Goal: Transaction & Acquisition: Purchase product/service

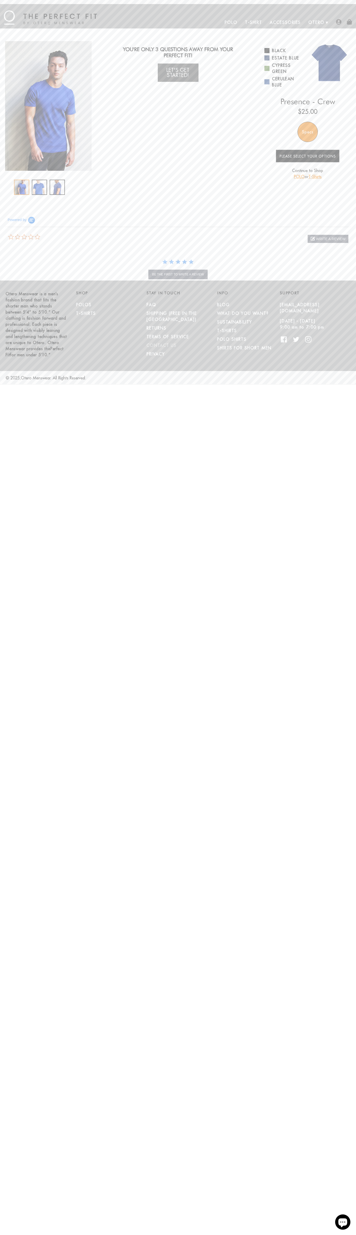
click at [161, 343] on link "CONTACT US" at bounding box center [161, 345] width 30 height 5
click at [48, 106] on img "1 / 3" at bounding box center [48, 106] width 86 height 130
click at [284, 51] on link "Black" at bounding box center [283, 51] width 39 height 6
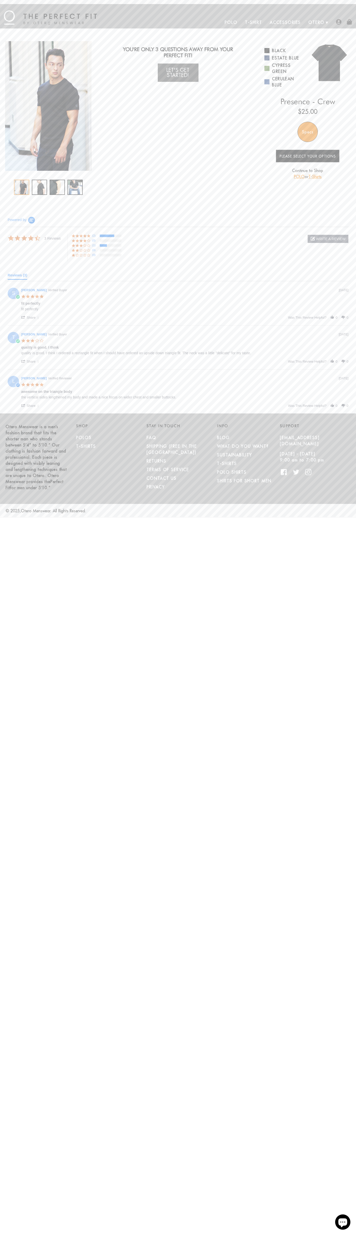
click at [107, 18] on ul "Polo T-Shirt Accessories Otero About Us How We Do It" at bounding box center [212, 22] width 231 height 12
click at [331, 518] on html "Skip to content Submit Close search MENU Polo T-Shirt Accessories Otero About U…" at bounding box center [178, 259] width 356 height 518
click at [242, 518] on html "Skip to content Submit Close search MENU Polo T-Shirt Accessories Otero About U…" at bounding box center [178, 259] width 356 height 518
click at [13, 518] on html "Skip to content Submit Close search MENU Polo T-Shirt Accessories Otero About U…" at bounding box center [178, 259] width 356 height 518
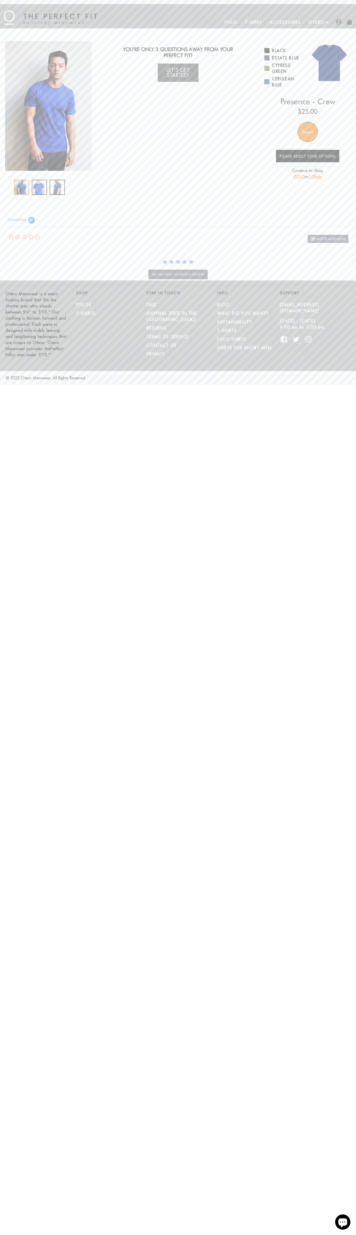
click at [48, 106] on img "1 / 3" at bounding box center [48, 106] width 86 height 130
click at [284, 58] on link "Estate Blue" at bounding box center [283, 58] width 39 height 6
click at [48, 106] on img "1 / 3" at bounding box center [48, 106] width 86 height 130
click at [284, 82] on link "Cerulean Blue" at bounding box center [283, 82] width 39 height 12
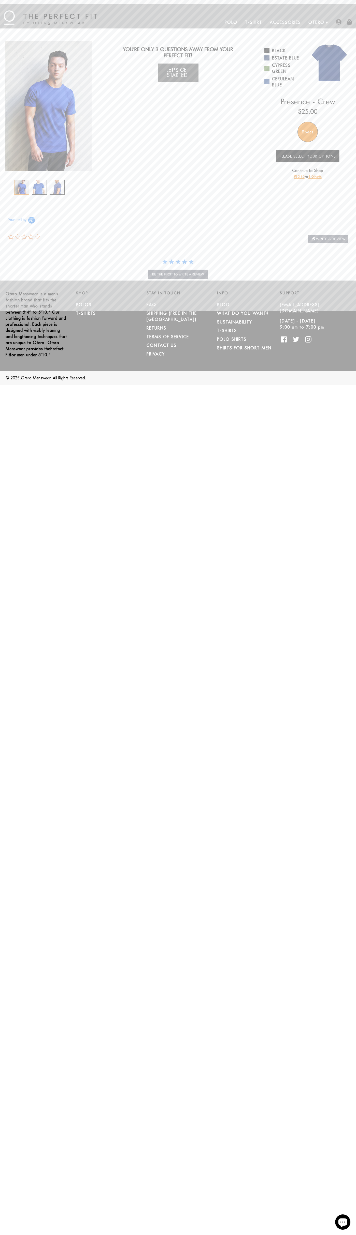
click at [307, 132] on div "Specs" at bounding box center [307, 132] width 20 height 20
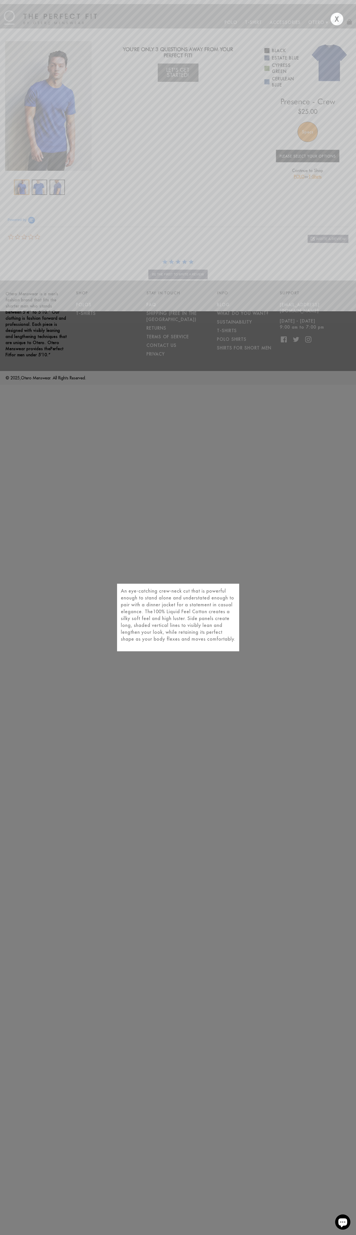
click at [336, 19] on div "X" at bounding box center [336, 19] width 13 height 13
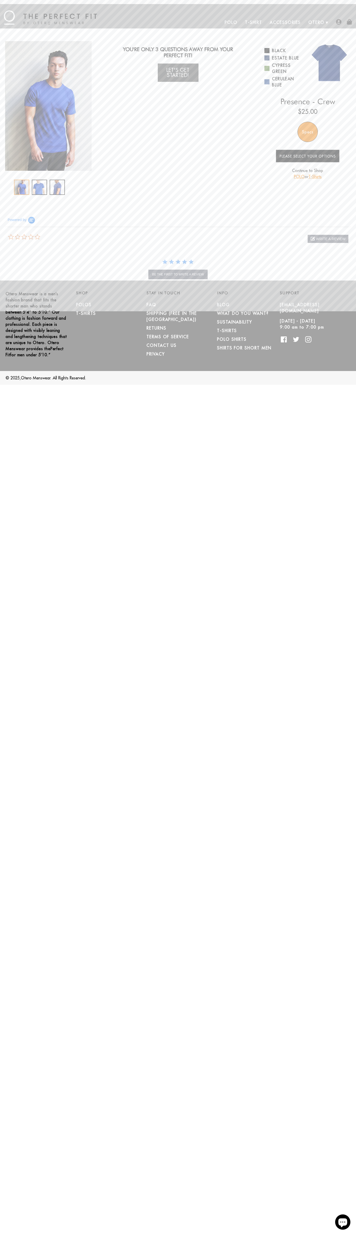
click at [298, 177] on link "POLO" at bounding box center [299, 176] width 11 height 5
click at [48, 187] on div at bounding box center [48, 187] width 69 height 15
click at [178, 237] on div "0.0 star rating write a review write a review" at bounding box center [178, 236] width 340 height 19
click at [203, 5] on div "MENU Polo T-Shirt Accessories Otero About Us How We Do It" at bounding box center [178, 16] width 356 height 24
click at [337, 385] on html "Skip to content Submit Close search MENU Polo T-Shirt Accessories Otero About U…" at bounding box center [178, 192] width 356 height 385
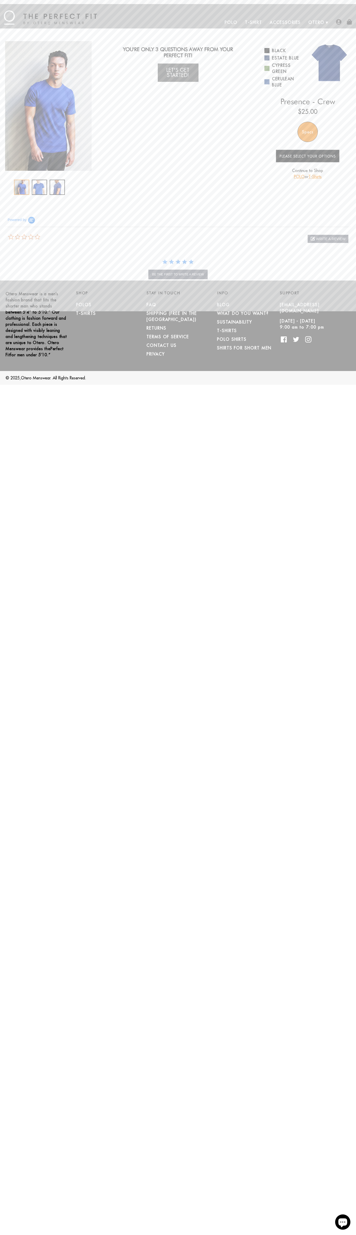
click at [191, 385] on html "Skip to content Submit Close search MENU Polo T-Shirt Accessories Otero About U…" at bounding box center [178, 192] width 356 height 385
click at [7, 319] on p "Otero Menswear is a men’s fashion brand that fits the shorter man who stands be…" at bounding box center [37, 324] width 63 height 67
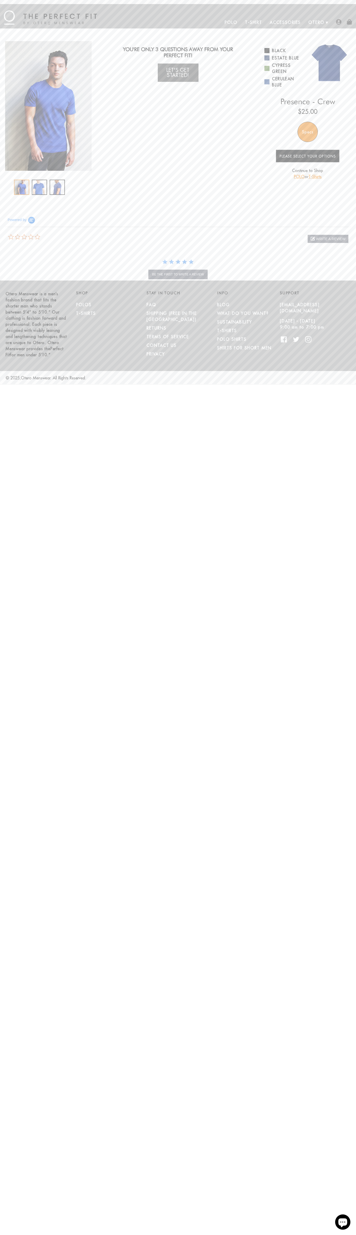
click at [48, 106] on img "1 / 3" at bounding box center [48, 106] width 86 height 130
click at [284, 68] on link "Cypress Green" at bounding box center [283, 68] width 39 height 12
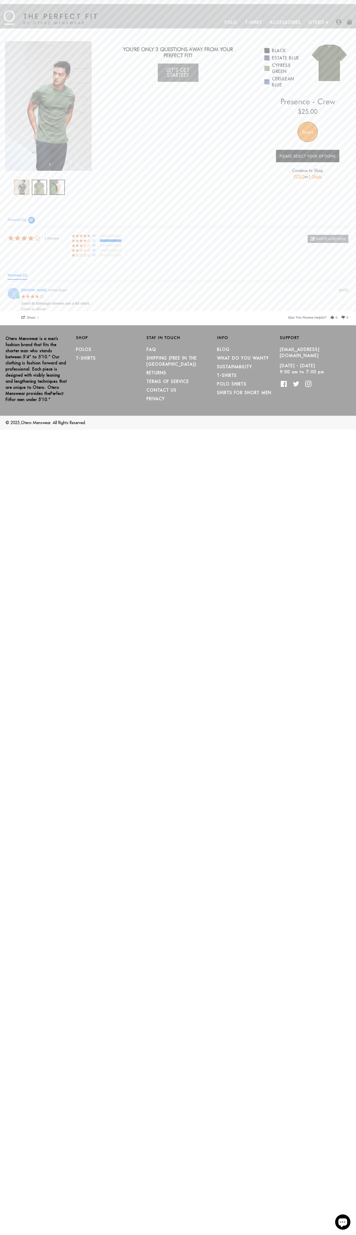
click at [307, 132] on div "Specs" at bounding box center [307, 132] width 20 height 20
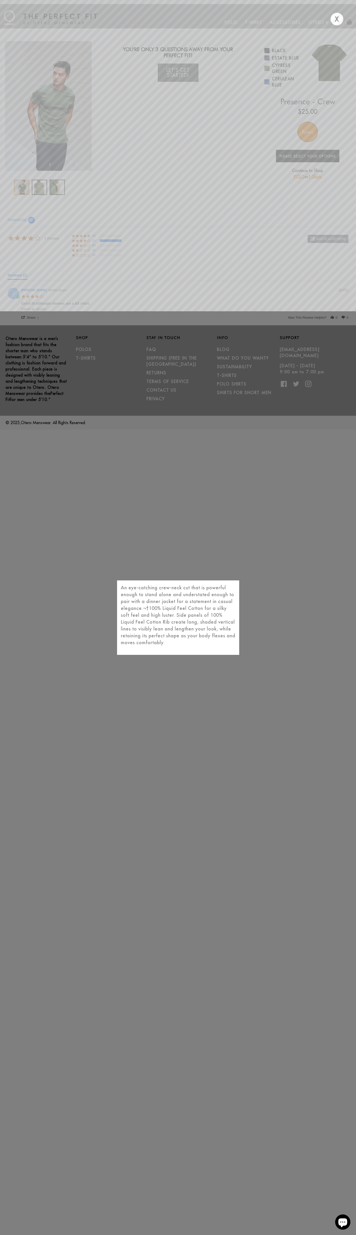
click at [336, 19] on div "X" at bounding box center [336, 19] width 13 height 13
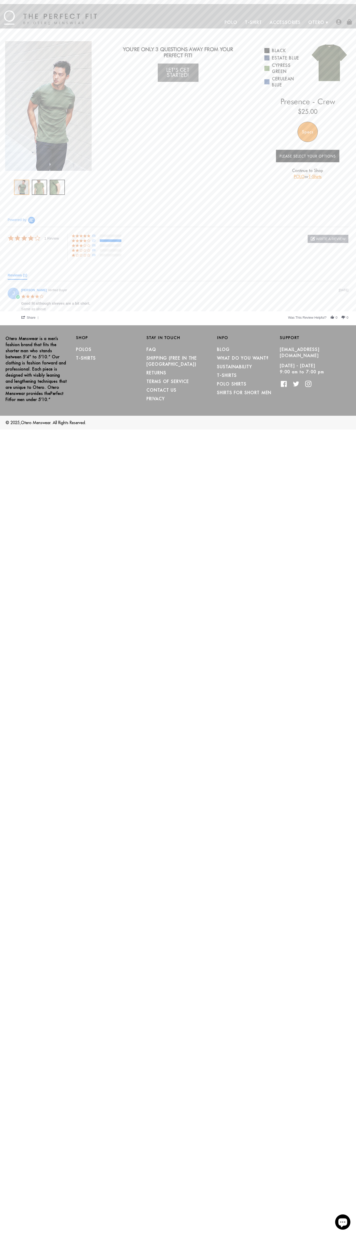
click at [298, 177] on link "POLO" at bounding box center [299, 176] width 11 height 5
click at [48, 187] on div at bounding box center [48, 187] width 69 height 15
